Goal: Register for event/course

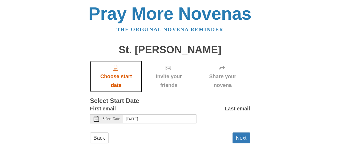
click at [115, 74] on span "Choose start date" at bounding box center [116, 81] width 42 height 18
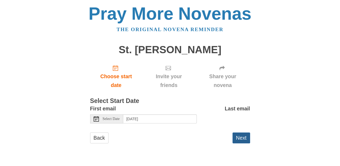
click at [237, 141] on button "Next" at bounding box center [241, 138] width 18 height 11
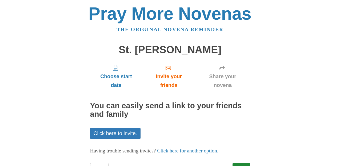
scroll to position [23, 0]
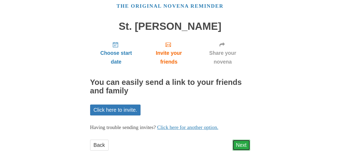
click at [244, 146] on link "Next" at bounding box center [241, 145] width 18 height 11
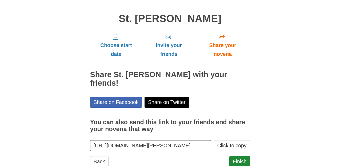
scroll to position [39, 0]
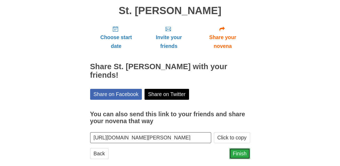
click at [242, 149] on link "Finish" at bounding box center [239, 154] width 21 height 11
